Goal: Information Seeking & Learning: Learn about a topic

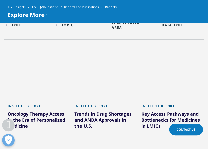
scroll to position [226, 0]
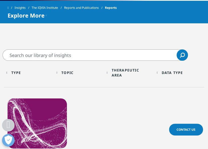
click at [112, 71] on div "Therapeutic Area Loading Clear Or/And Operator" at bounding box center [129, 73] width 45 height 12
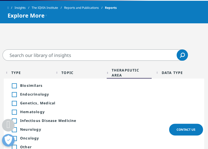
click at [14, 103] on div "Toggle" at bounding box center [14, 103] width 5 height 5
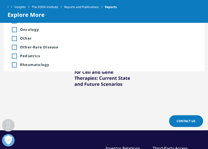
scroll to position [301, 0]
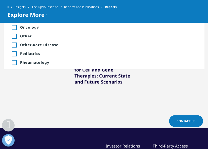
click at [135, 84] on div "Institute Report Strengthening Pathways for Cell and Gene Therapies: Current St…" at bounding box center [104, 49] width 67 height 105
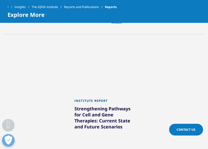
scroll to position [276, 0]
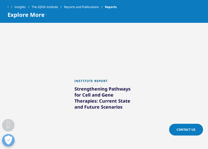
click at [106, 101] on div "Strengthening Pathways for Cell and Gene Therapies: Current State and Future Sc…" at bounding box center [103, 99] width 59 height 26
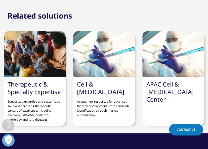
scroll to position [1686, 0]
